Goal: Book appointment/travel/reservation

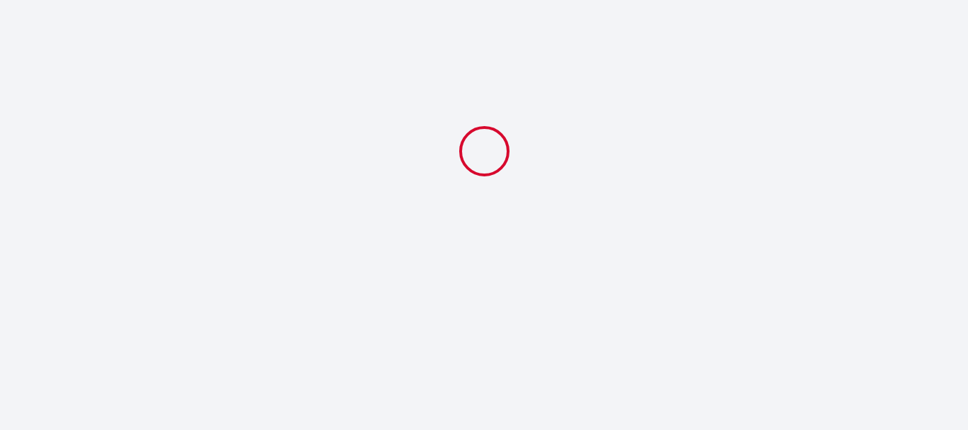
select select
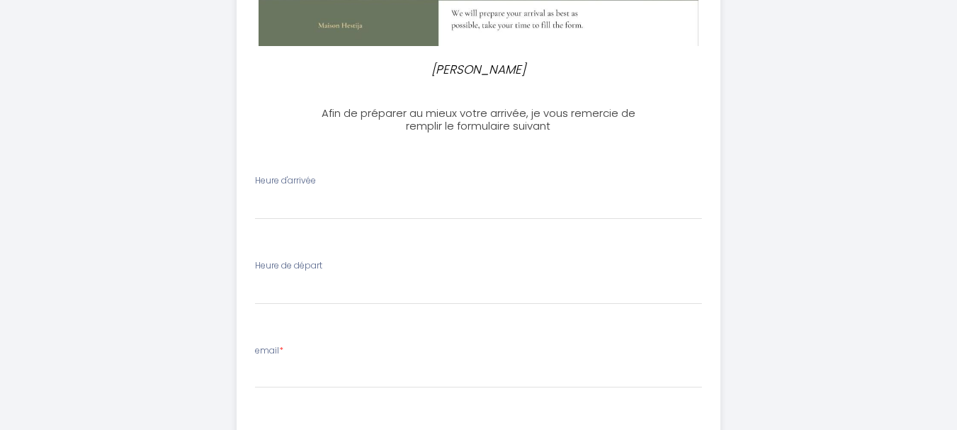
scroll to position [292, 0]
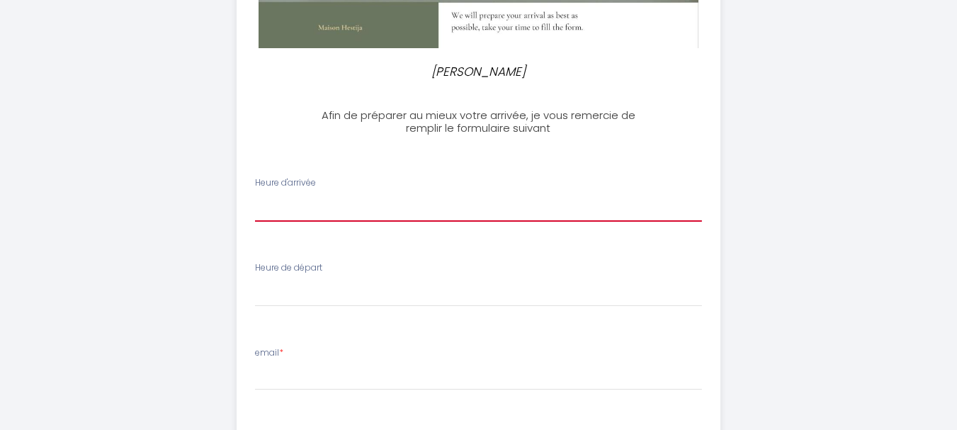
click at [323, 196] on select "15:00 15:30 16:00 16:30 17:00 17:30 18:00 18:30 19:00 19:30 20:00 20:30 21:00 2…" at bounding box center [478, 208] width 447 height 27
select select "15:30"
click at [255, 195] on select "15:00 15:30 16:00 16:30 17:00 17:30 18:00 18:30 19:00 19:30 20:00 20:30 21:00 2…" at bounding box center [478, 208] width 447 height 27
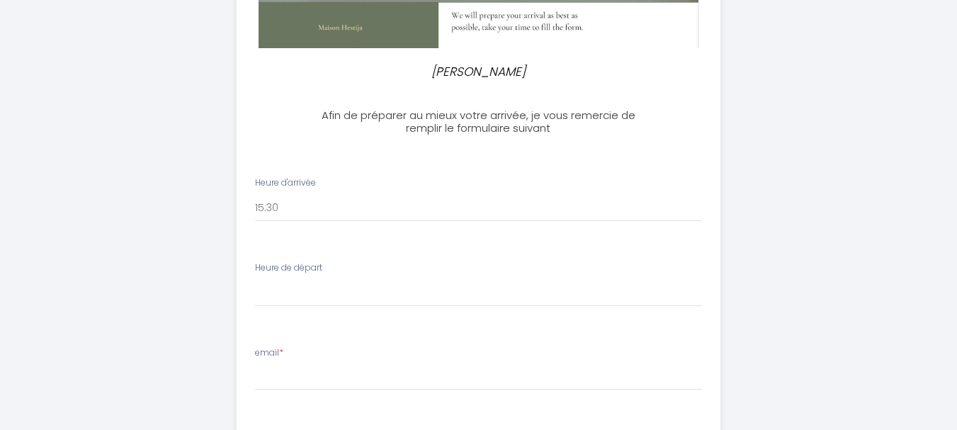
click at [327, 278] on div "Heure de départ 00:00 00:30 01:00 01:30 02:00 02:30 03:00 03:30 04:00 04:30 05:…" at bounding box center [478, 283] width 447 height 45
click at [322, 268] on label "Heure de départ" at bounding box center [288, 267] width 67 height 13
click at [319, 290] on select "00:00 00:30 01:00 01:30 02:00 02:30 03:00 03:30 04:00 04:30 05:00 05:30 06:00 0…" at bounding box center [478, 293] width 447 height 27
select select "08:00"
click at [255, 280] on select "00:00 00:30 01:00 01:30 02:00 02:30 03:00 03:30 04:00 04:30 05:00 05:30 06:00 0…" at bounding box center [478, 293] width 447 height 27
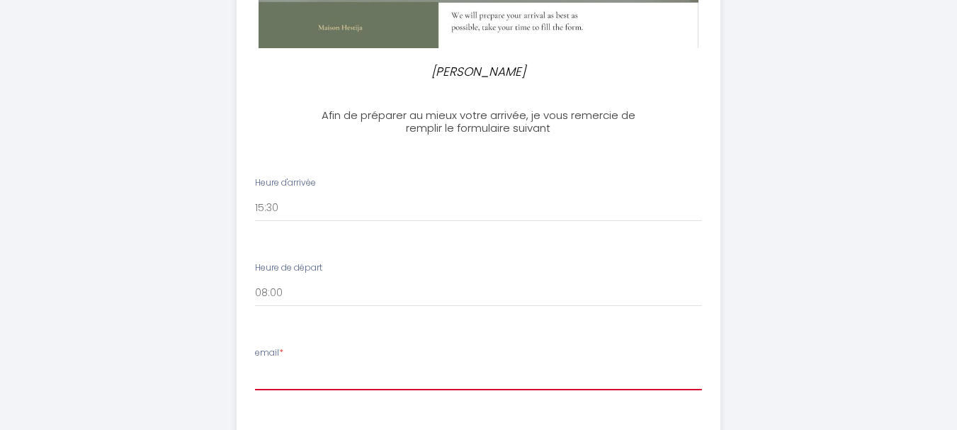
click at [349, 365] on input "email *" at bounding box center [478, 378] width 447 height 26
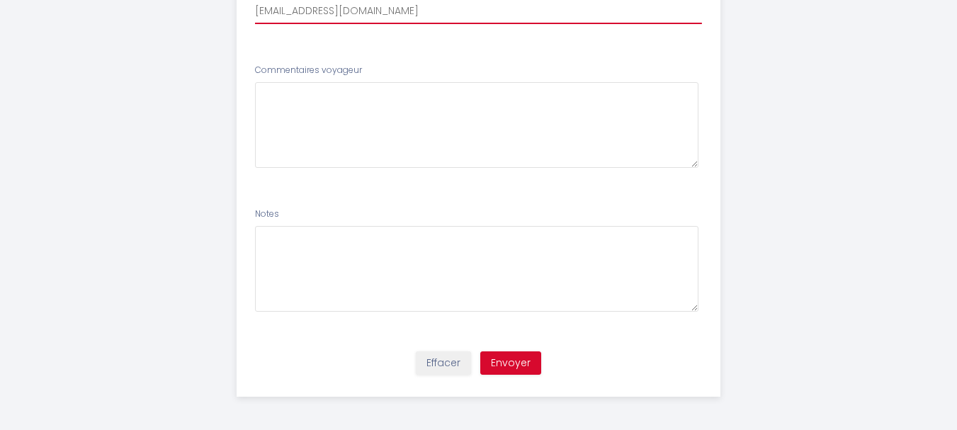
scroll to position [660, 0]
type input "[EMAIL_ADDRESS][DOMAIN_NAME]"
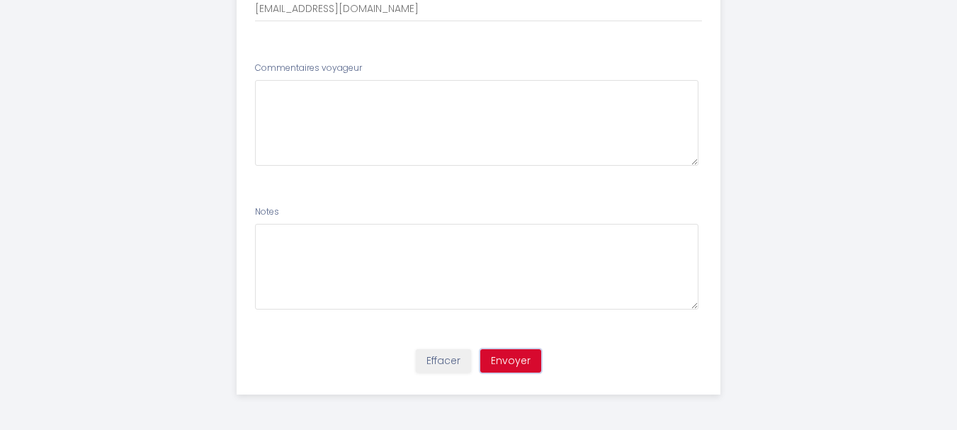
click at [501, 361] on button "Envoyer" at bounding box center [510, 361] width 61 height 24
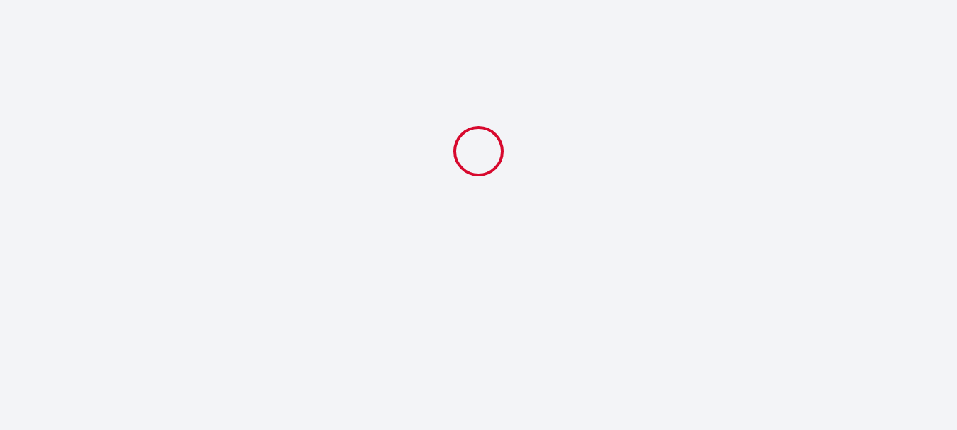
scroll to position [0, 0]
select select "15:30"
select select "08:00"
